Goal: Check status: Check status

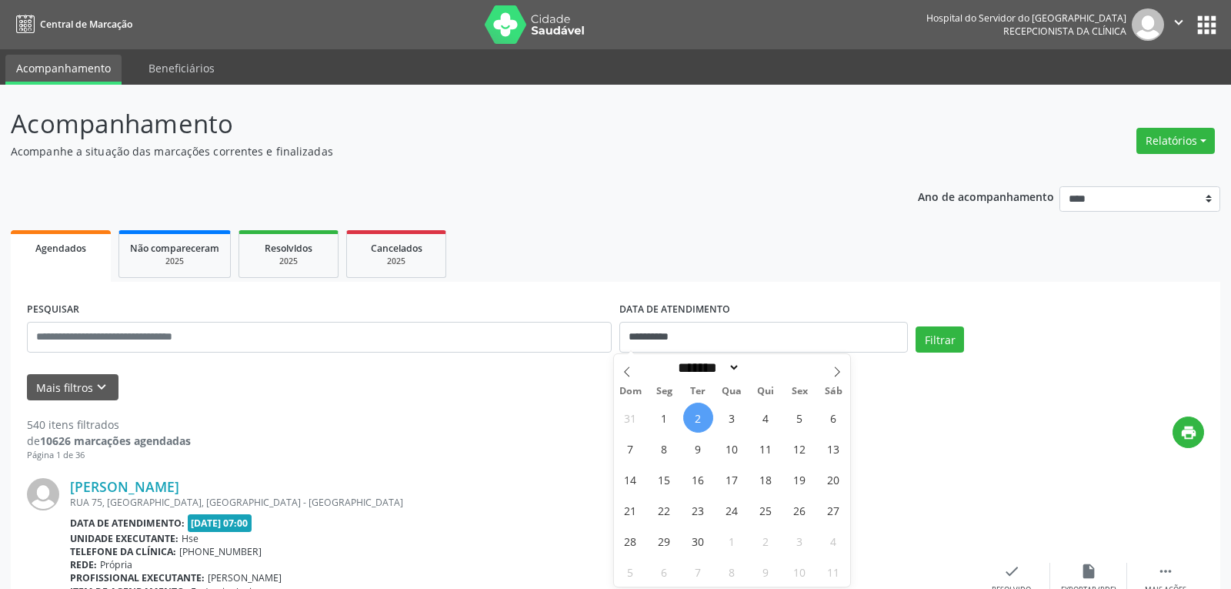
select select "*"
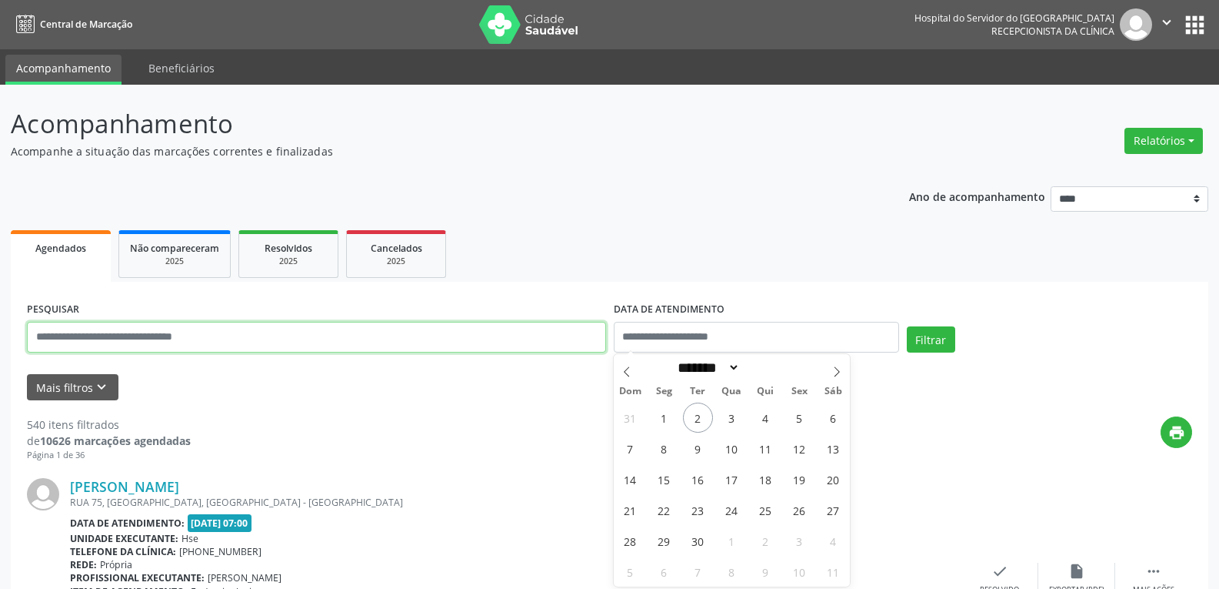
click at [442, 335] on input "text" at bounding box center [316, 337] width 579 height 31
paste input "**********"
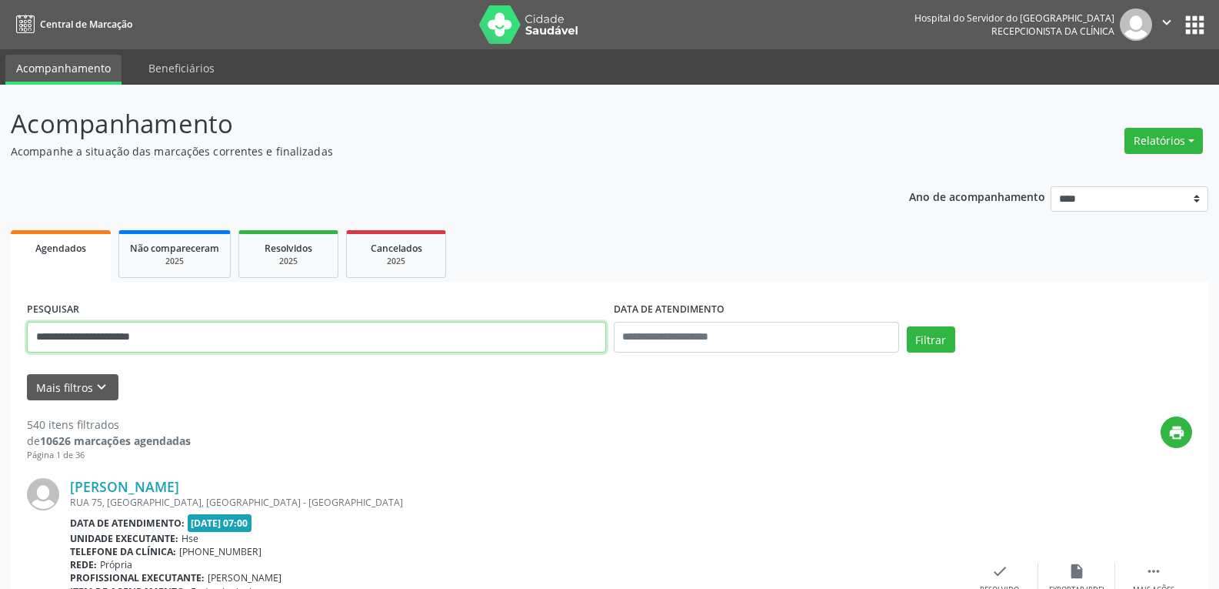
click at [907, 326] on button "Filtrar" at bounding box center [931, 339] width 48 height 26
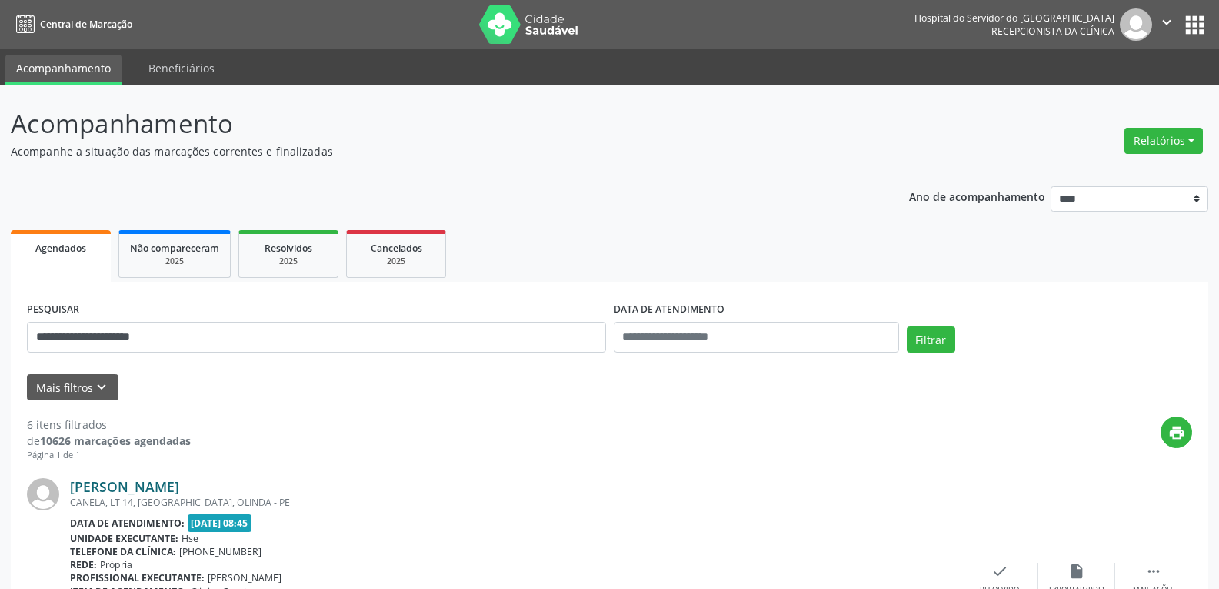
click at [166, 491] on link "[PERSON_NAME]" at bounding box center [124, 486] width 109 height 17
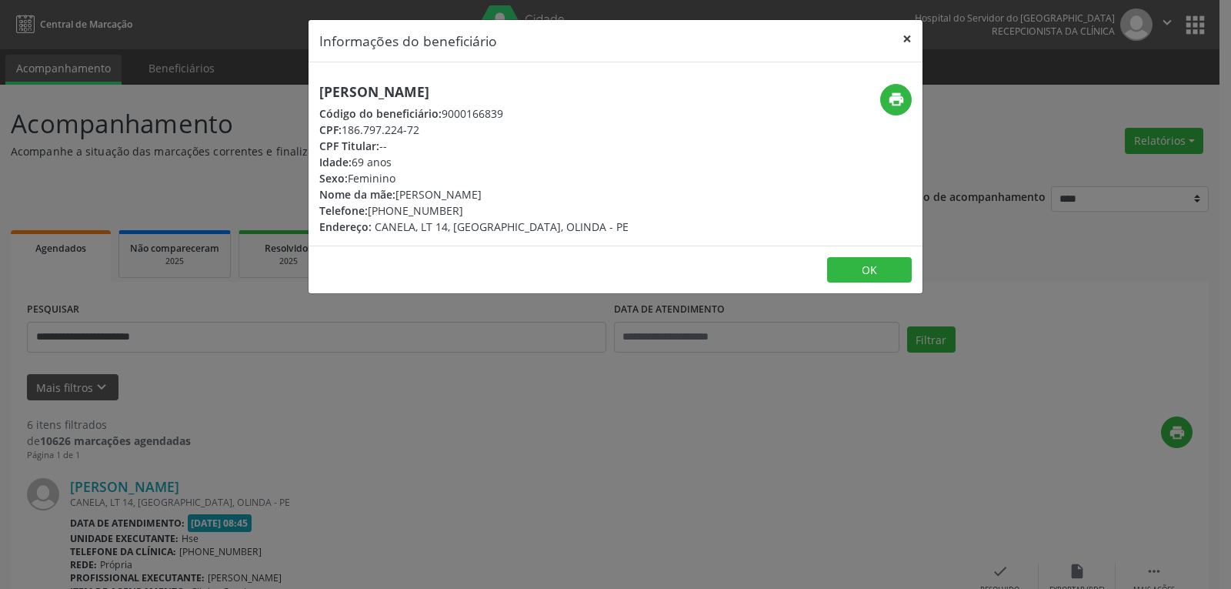
click at [908, 38] on button "×" at bounding box center [907, 39] width 31 height 38
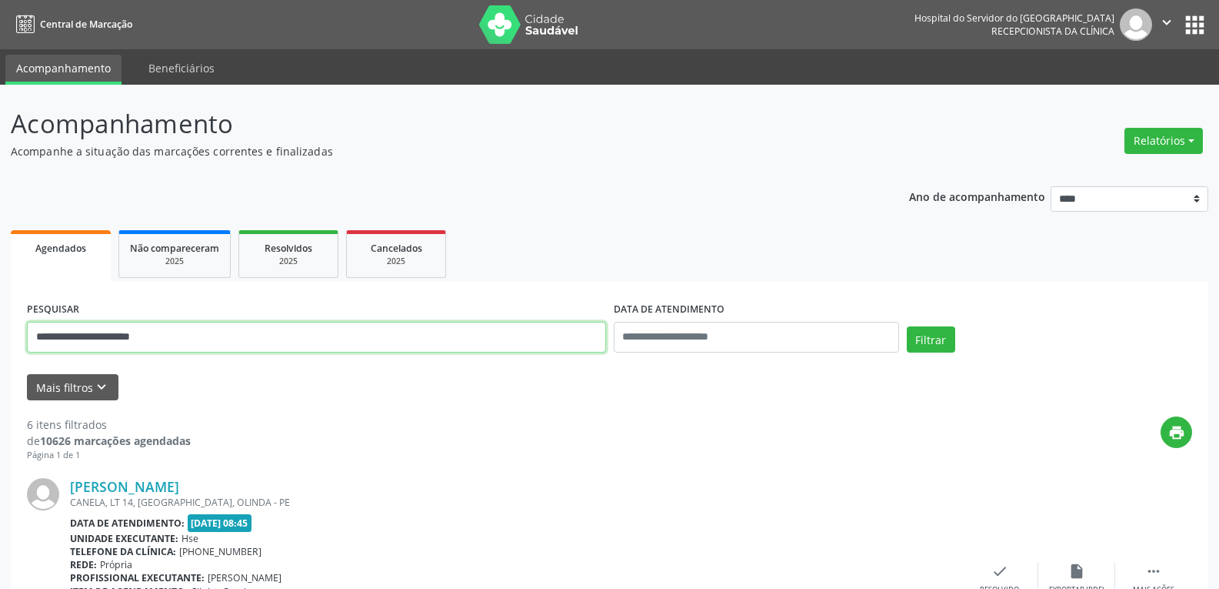
drag, startPoint x: 239, startPoint y: 334, endPoint x: 0, endPoint y: 349, distance: 239.0
paste input "********"
type input "**********"
click at [907, 326] on button "Filtrar" at bounding box center [931, 339] width 48 height 26
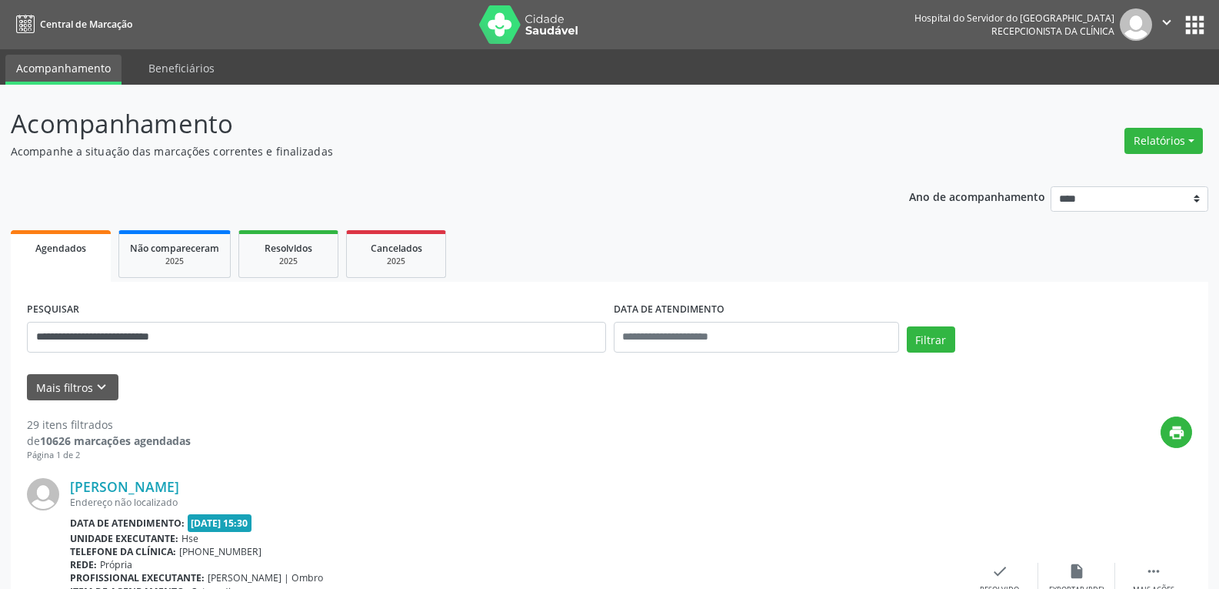
click at [217, 476] on div "[PERSON_NAME] Endereço não localizado Data de atendimento: [DATE] 15:30 Unidade…" at bounding box center [610, 579] width 1166 height 235
click at [179, 482] on link "[PERSON_NAME]" at bounding box center [124, 486] width 109 height 17
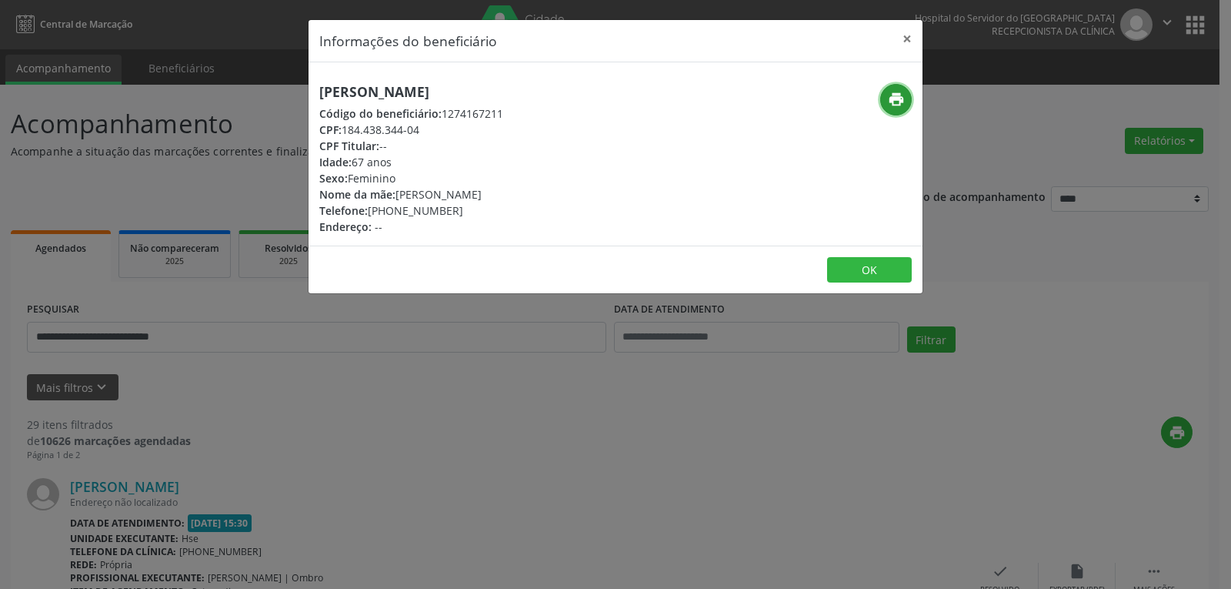
click at [899, 99] on icon "print" at bounding box center [896, 99] width 17 height 17
drag, startPoint x: 392, startPoint y: 214, endPoint x: 464, endPoint y: 216, distance: 72.4
click at [464, 216] on div "Telefone: [PHONE_NUMBER]" at bounding box center [411, 210] width 184 height 16
copy div "99114-9332"
